Goal: Find specific page/section

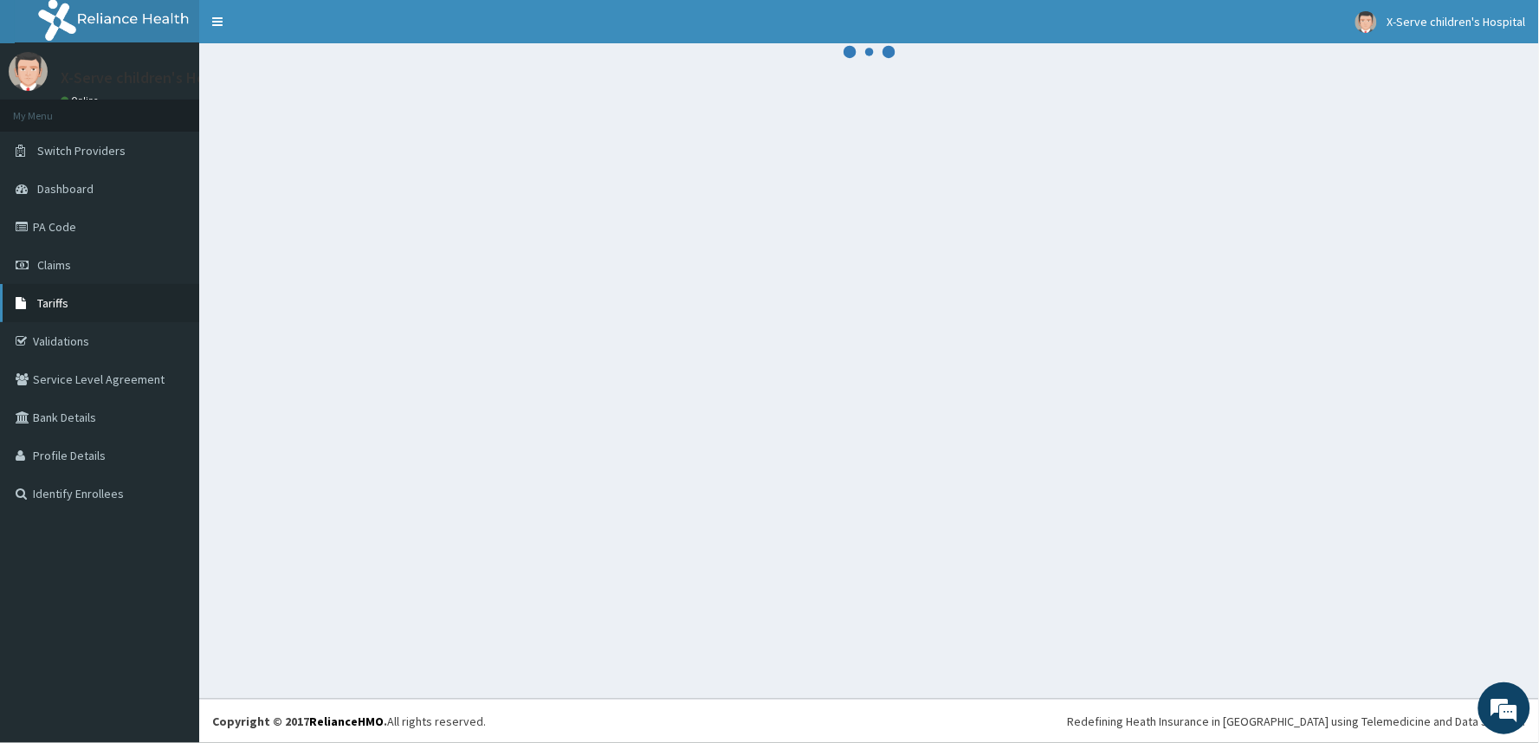
click at [64, 305] on span "Tariffs" at bounding box center [52, 303] width 31 height 16
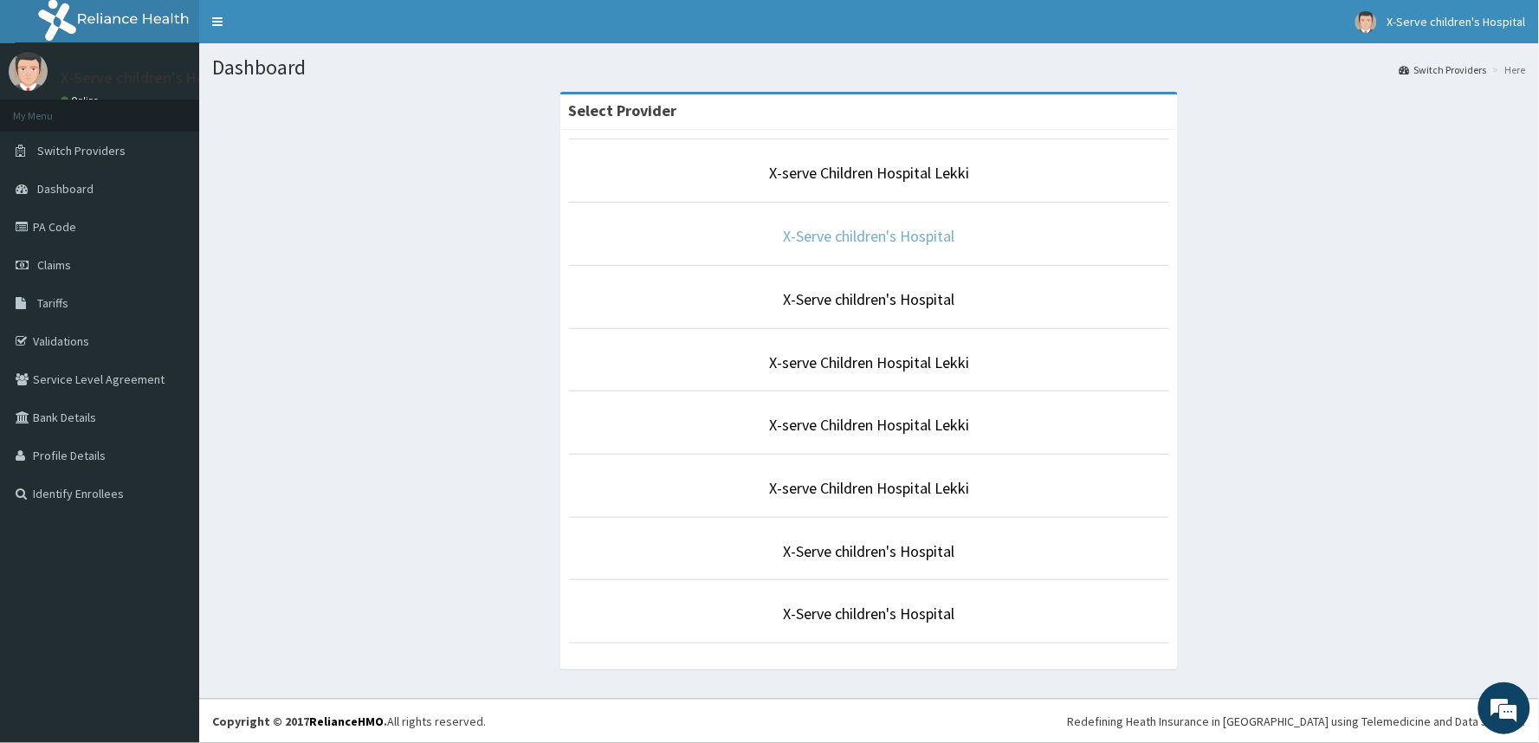
click at [905, 236] on link "X-Serve children's Hospital" at bounding box center [870, 236] width 172 height 20
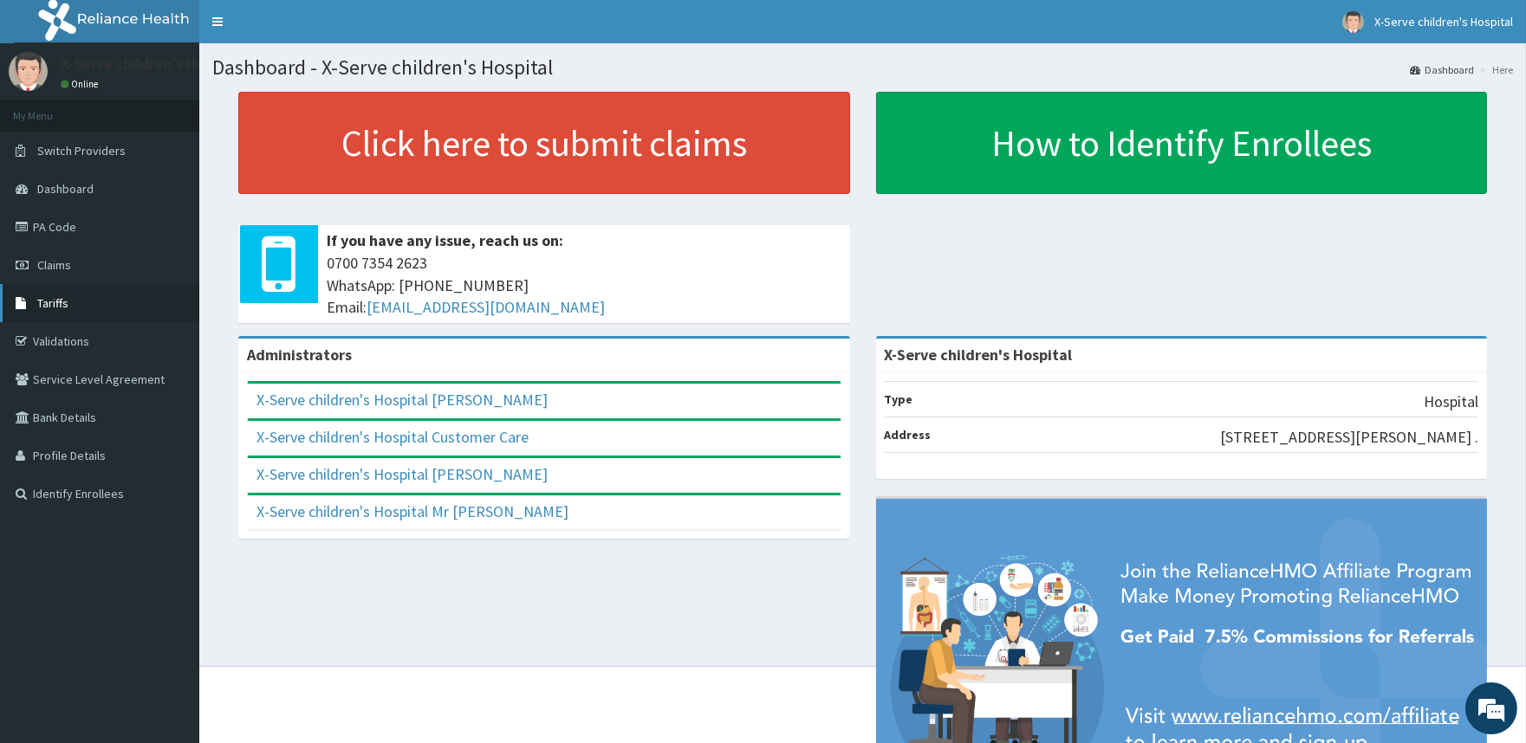
click at [52, 303] on span "Tariffs" at bounding box center [52, 303] width 31 height 16
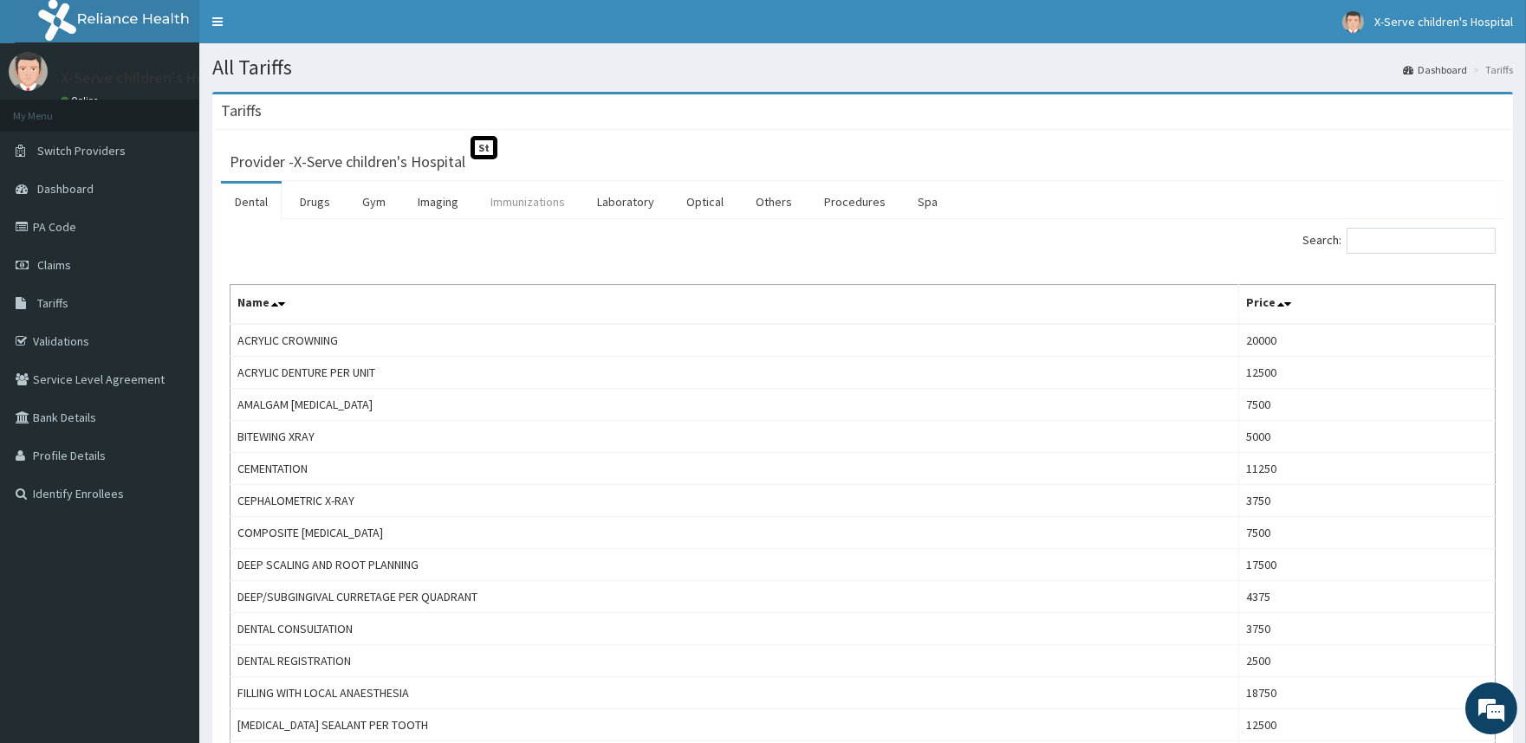
click at [515, 200] on link "Immunizations" at bounding box center [527, 202] width 102 height 36
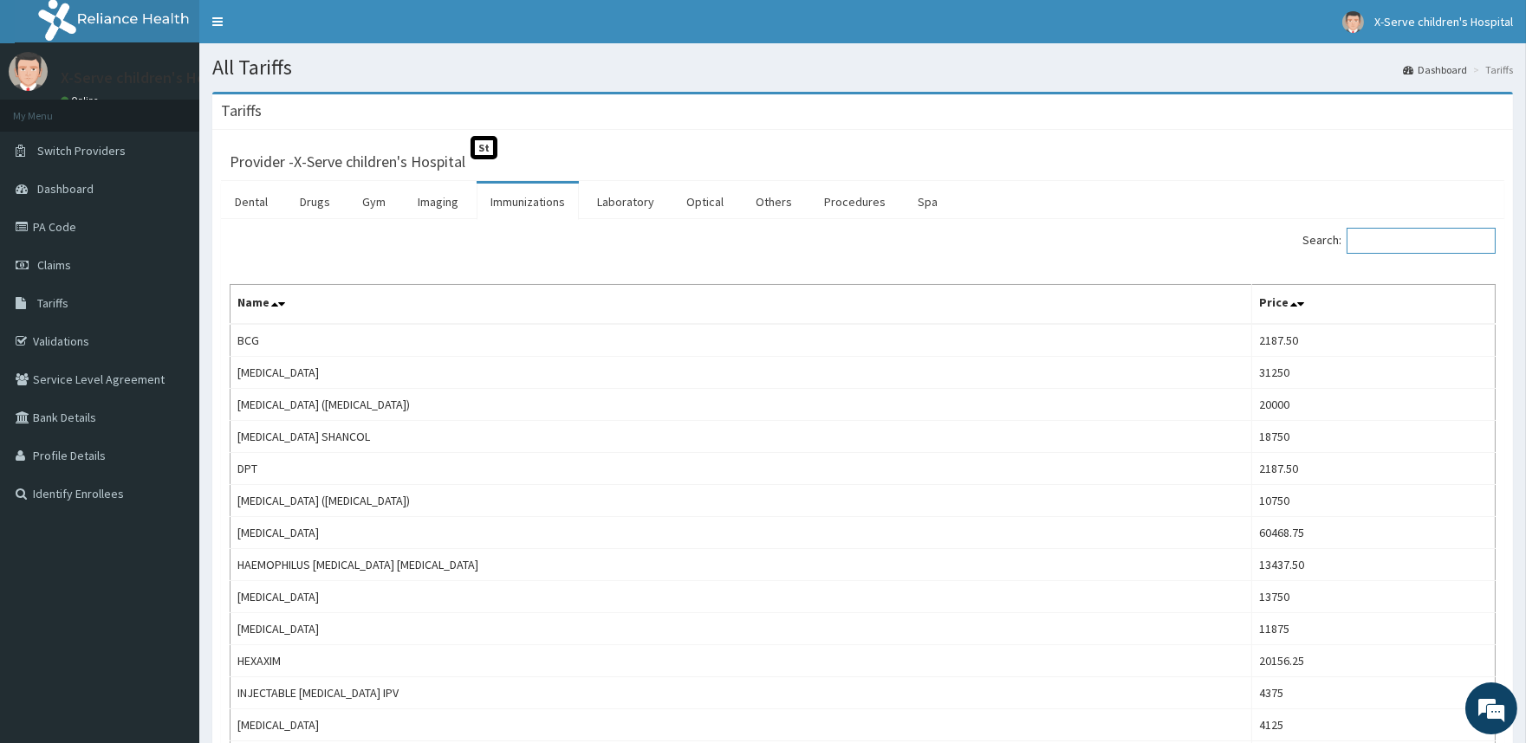
click at [1400, 240] on input "Search:" at bounding box center [1420, 241] width 149 height 26
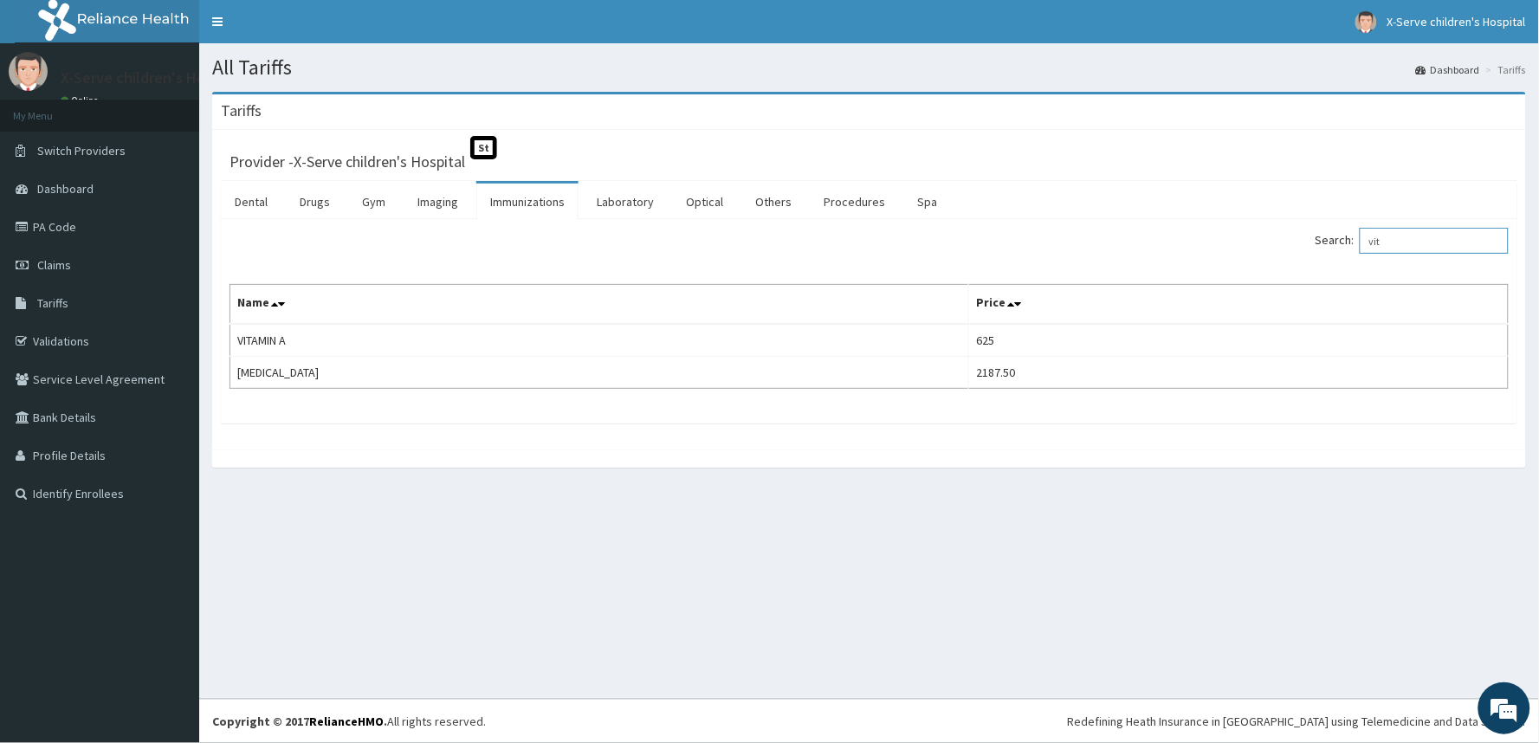
type input "vit"
